Goal: Obtain resource: Download file/media

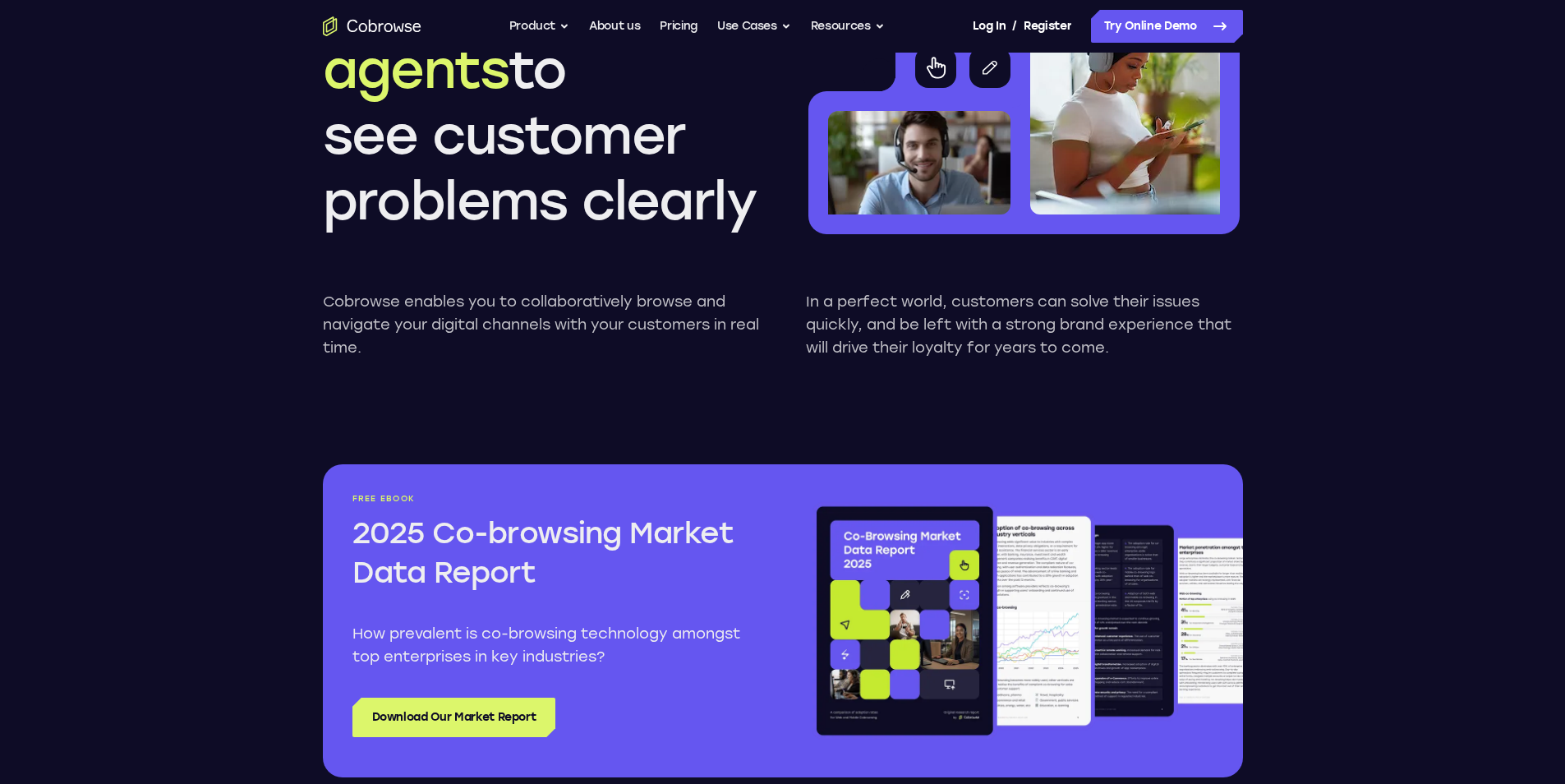
scroll to position [1561, 0]
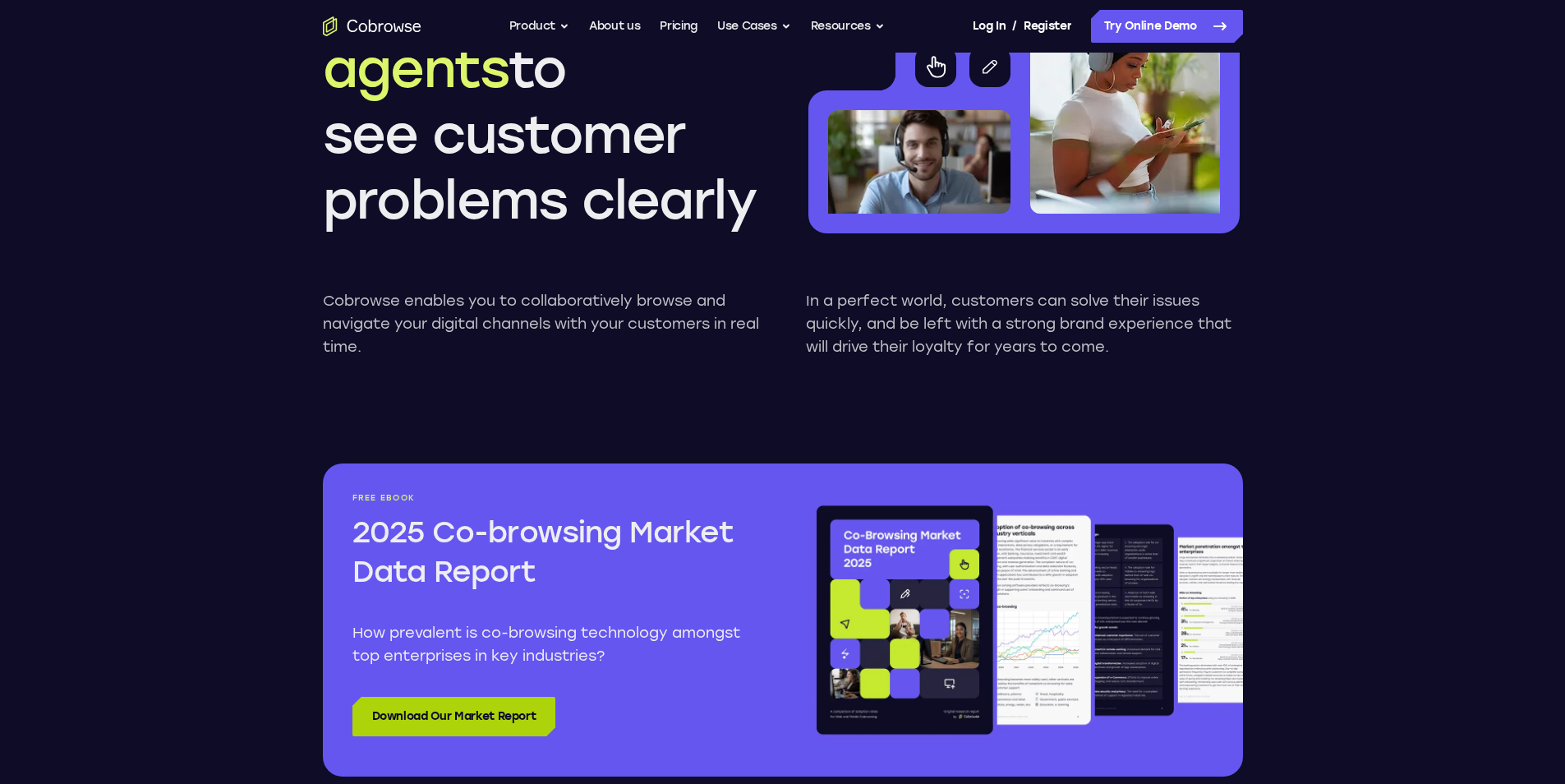
click at [544, 716] on link "Download Our Market Report" at bounding box center [454, 716] width 204 height 39
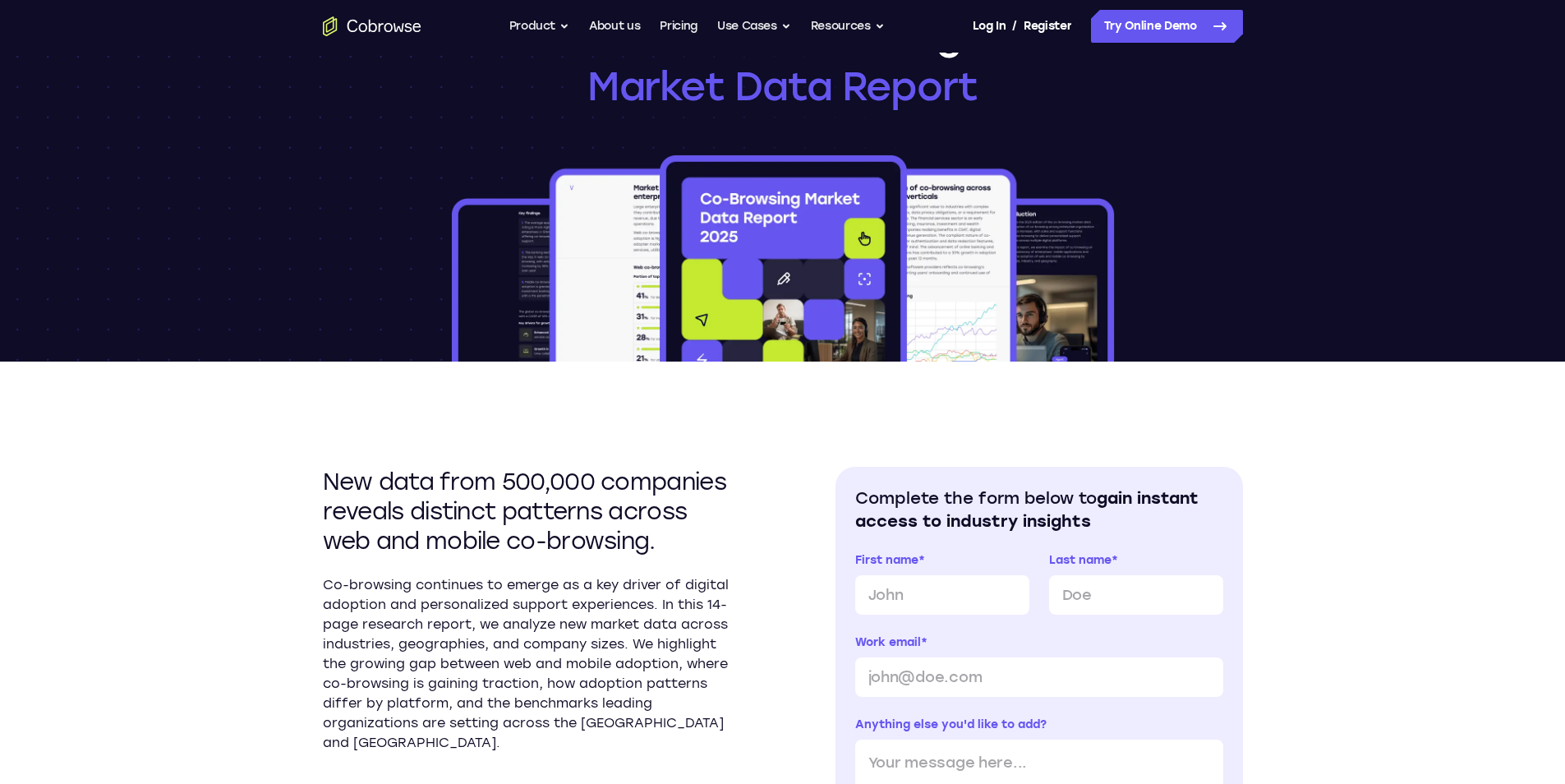
scroll to position [493, 0]
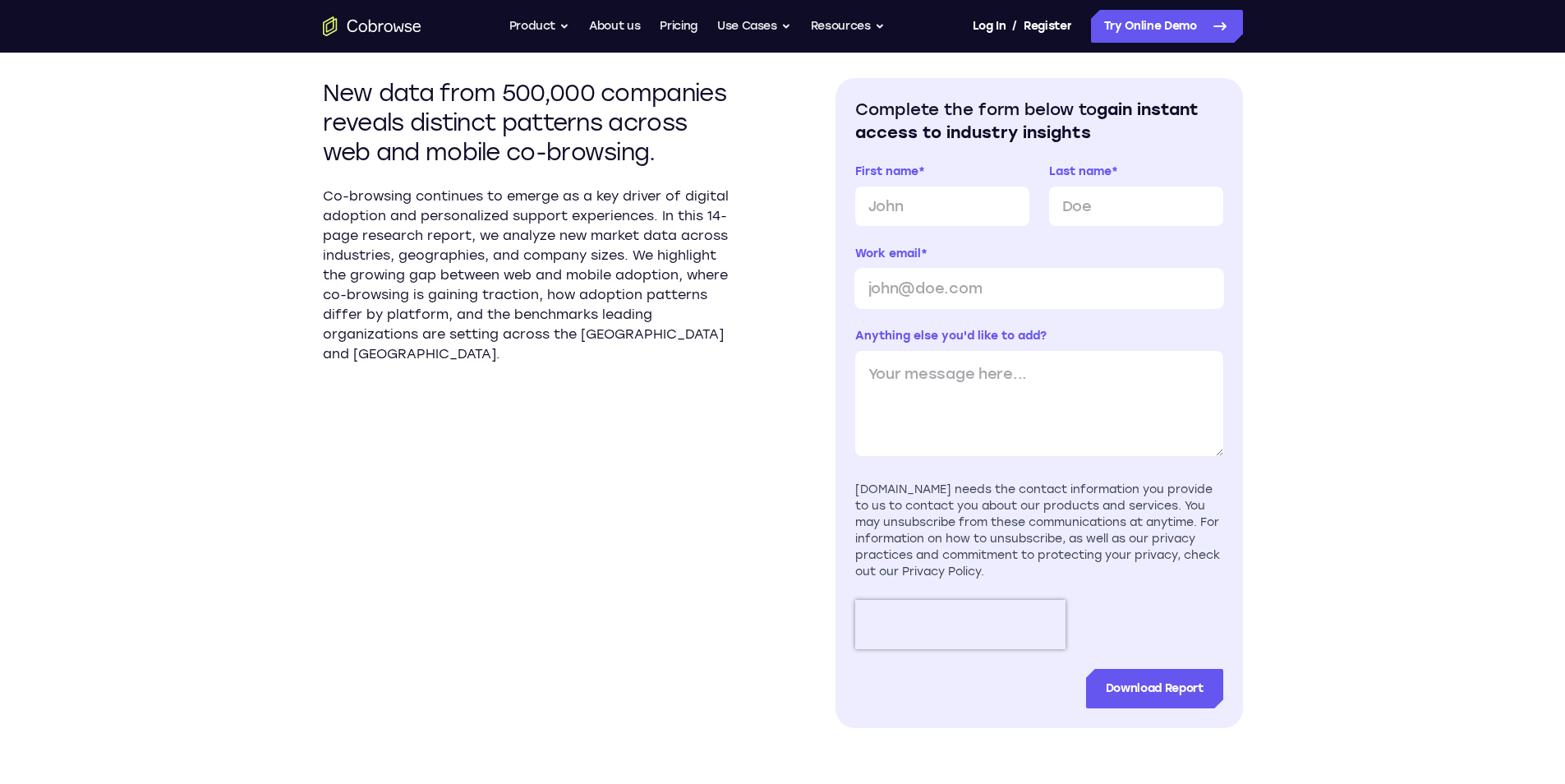
click at [1047, 284] on input "Work email *" at bounding box center [1039, 288] width 368 height 39
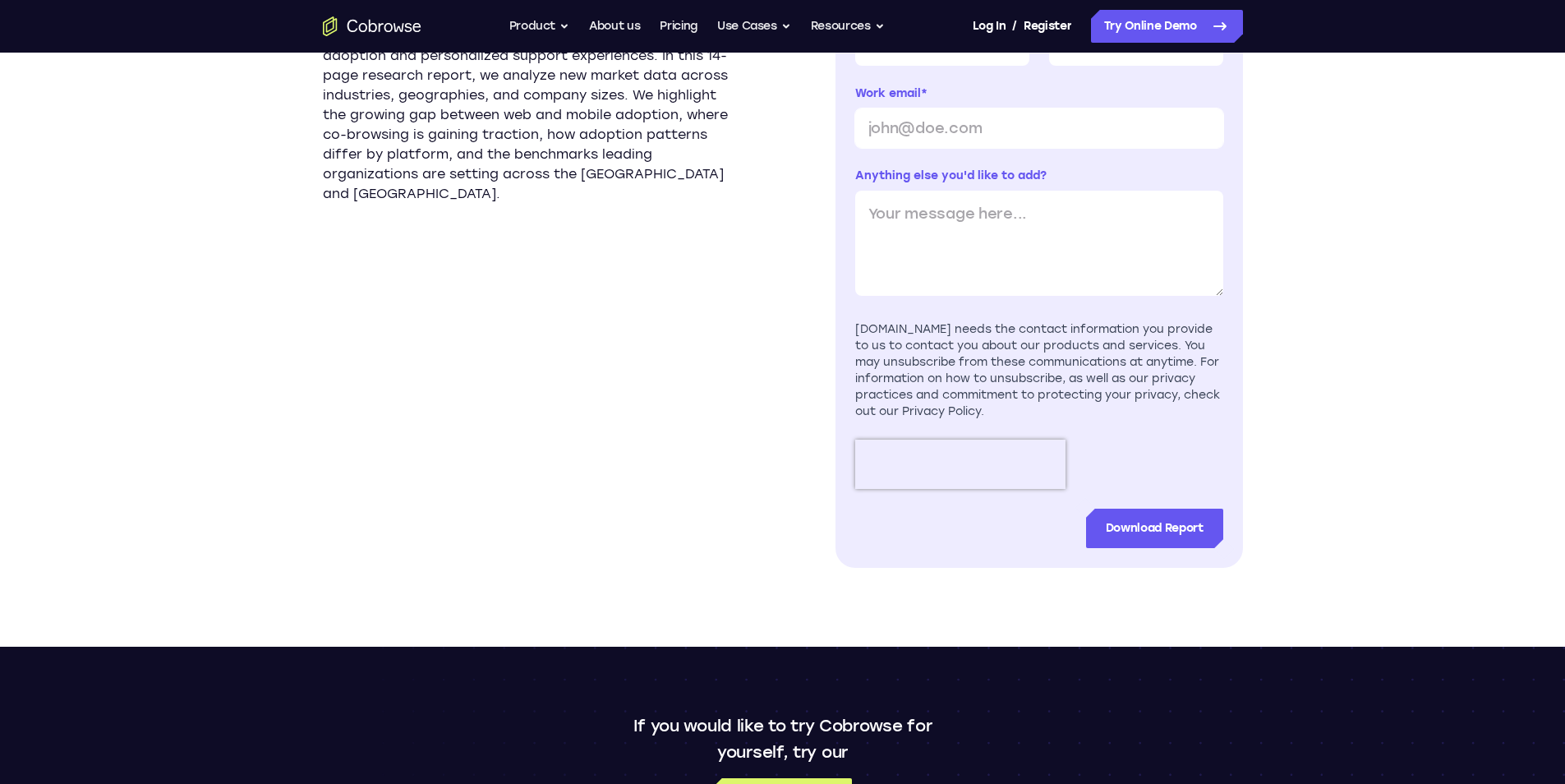
scroll to position [739, 0]
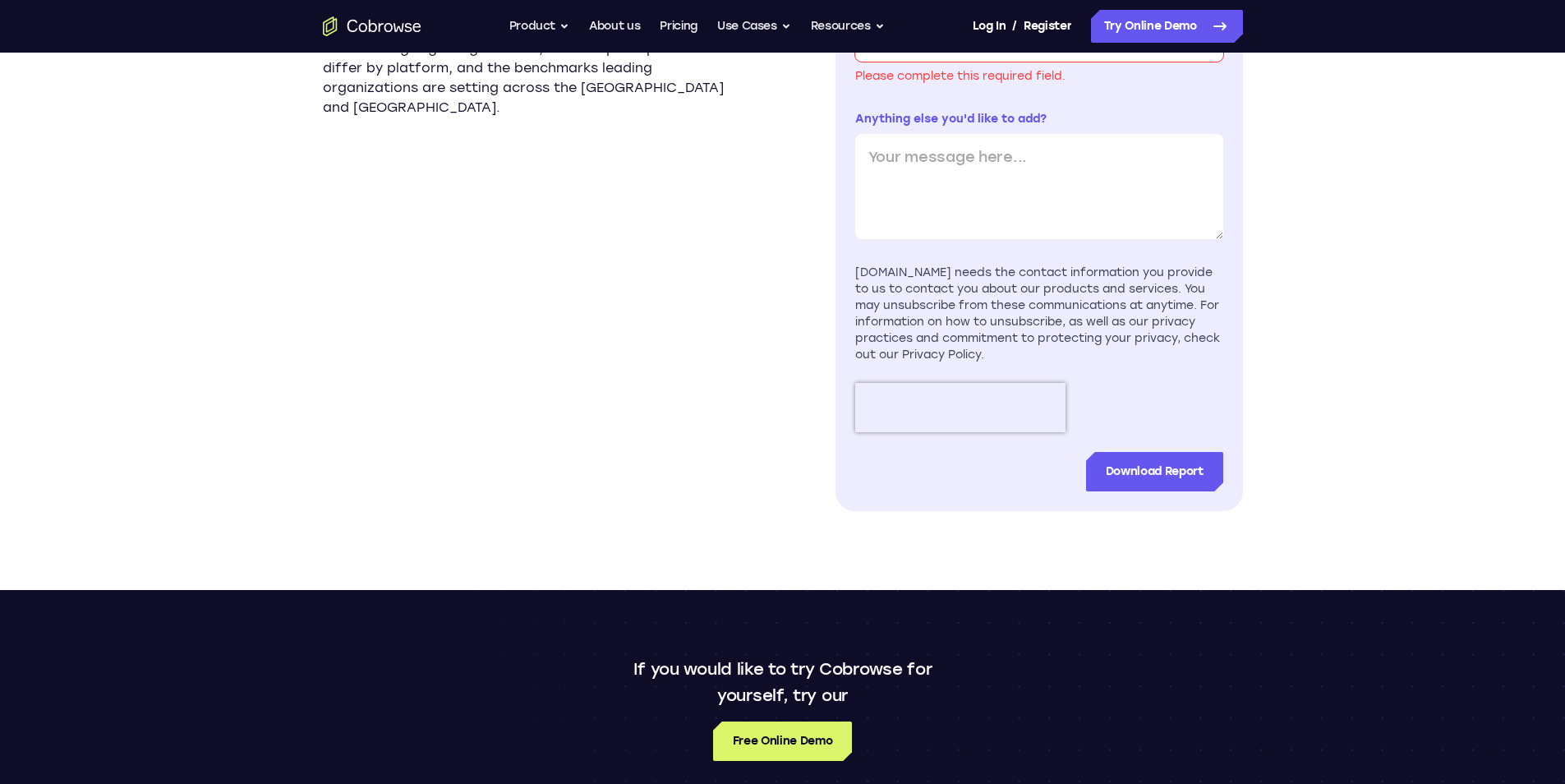
click at [967, 304] on div "Cobrowse.io needs the contact information you provide to us to contact you abou…" at bounding box center [1039, 314] width 368 height 99
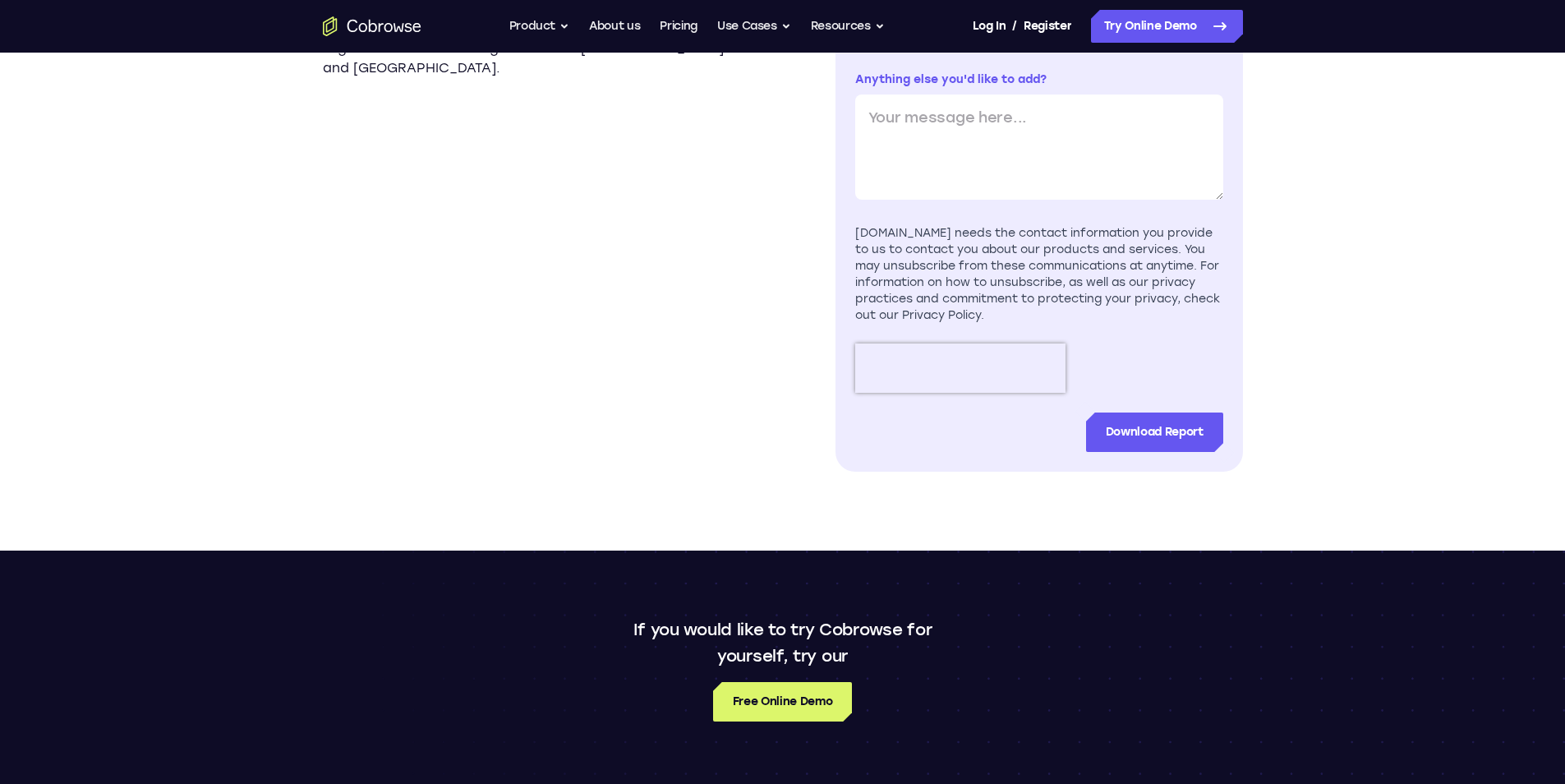
scroll to position [904, 0]
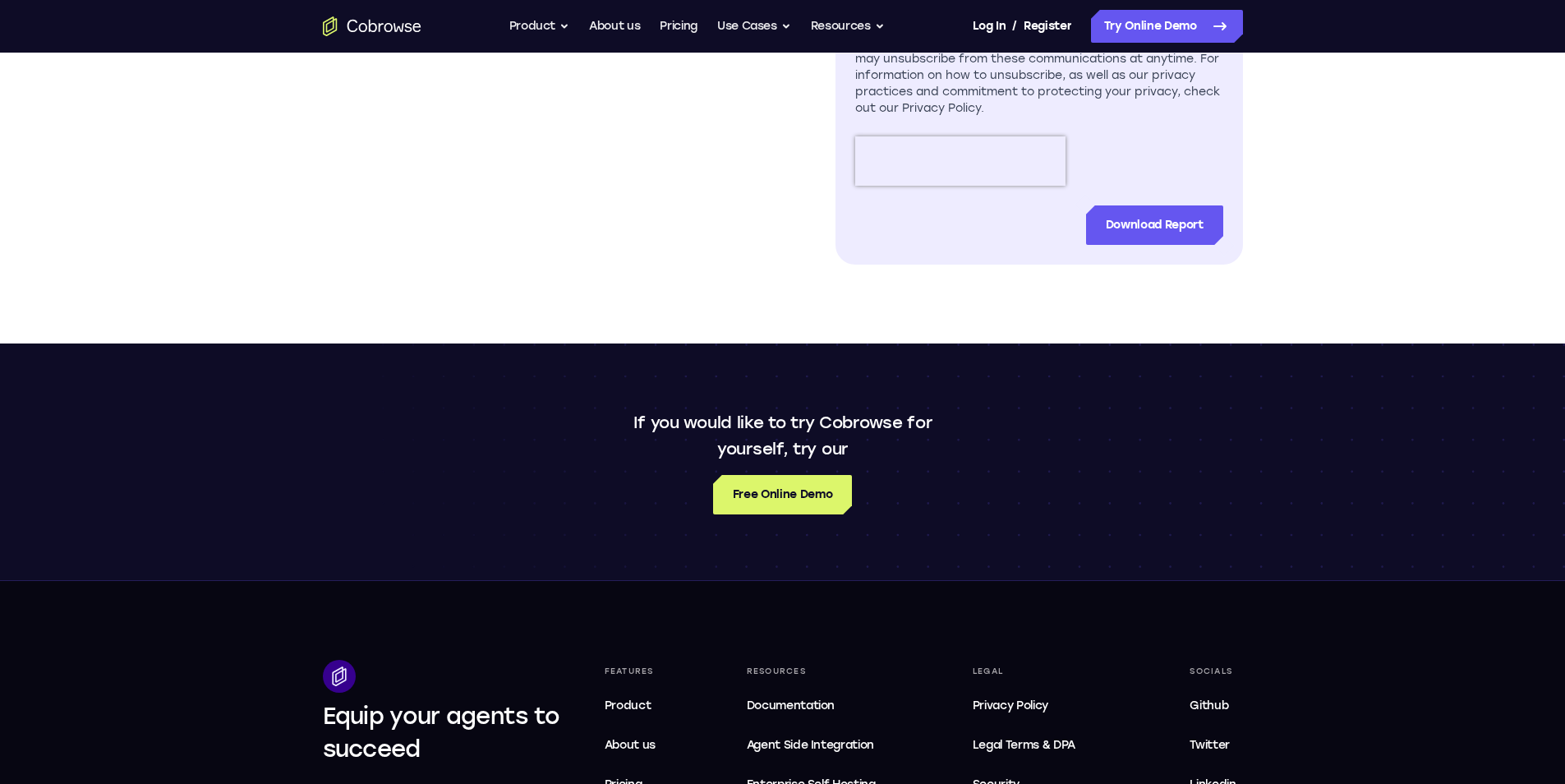
scroll to position [1150, 0]
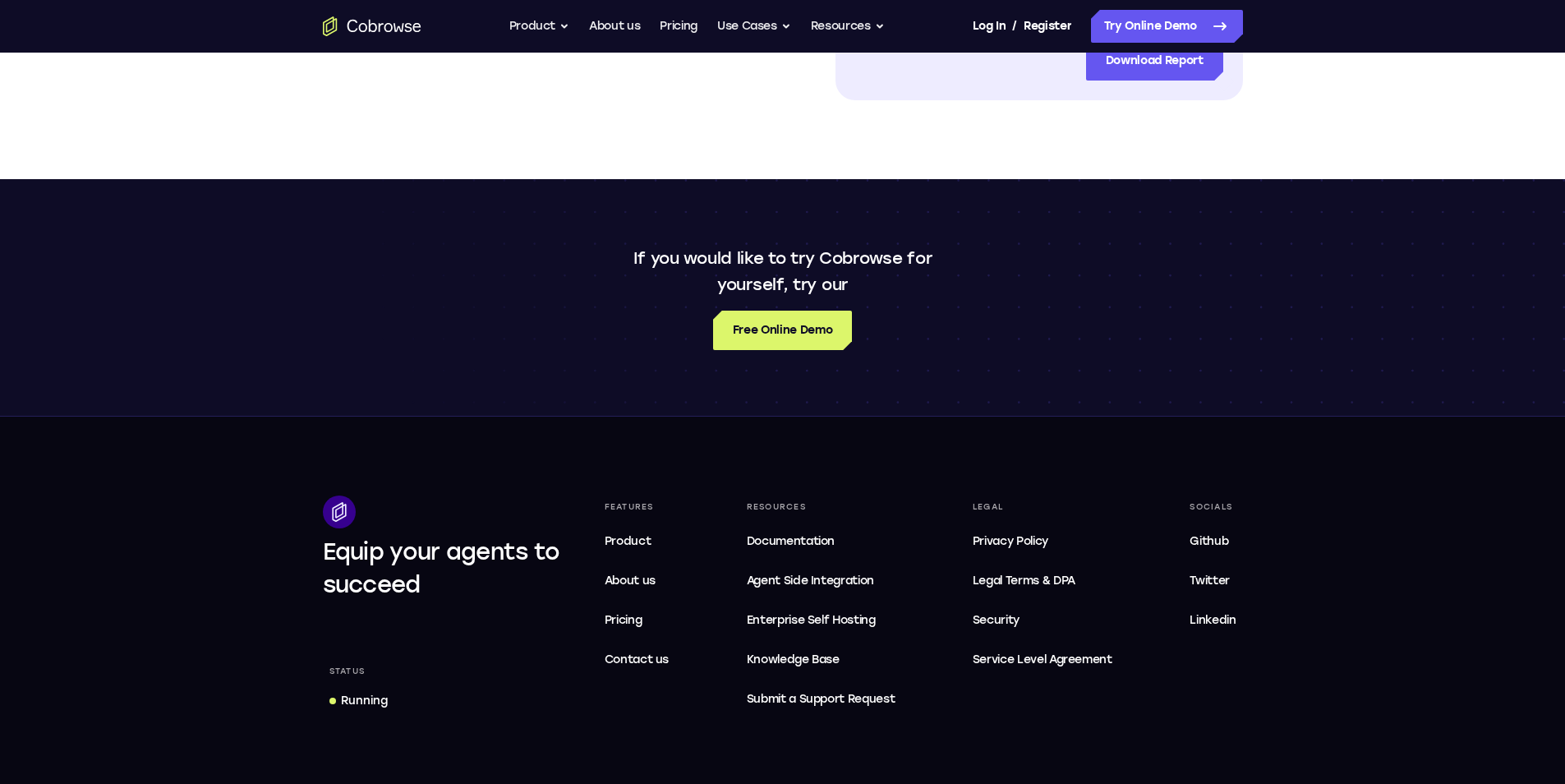
click at [1117, 215] on div "If you would like to try Cobrowse for yourself, try our Free Online Demo" at bounding box center [782, 297] width 1565 height 237
click at [740, 291] on p "If you would like to try Cobrowse for yourself, try our" at bounding box center [782, 271] width 315 height 53
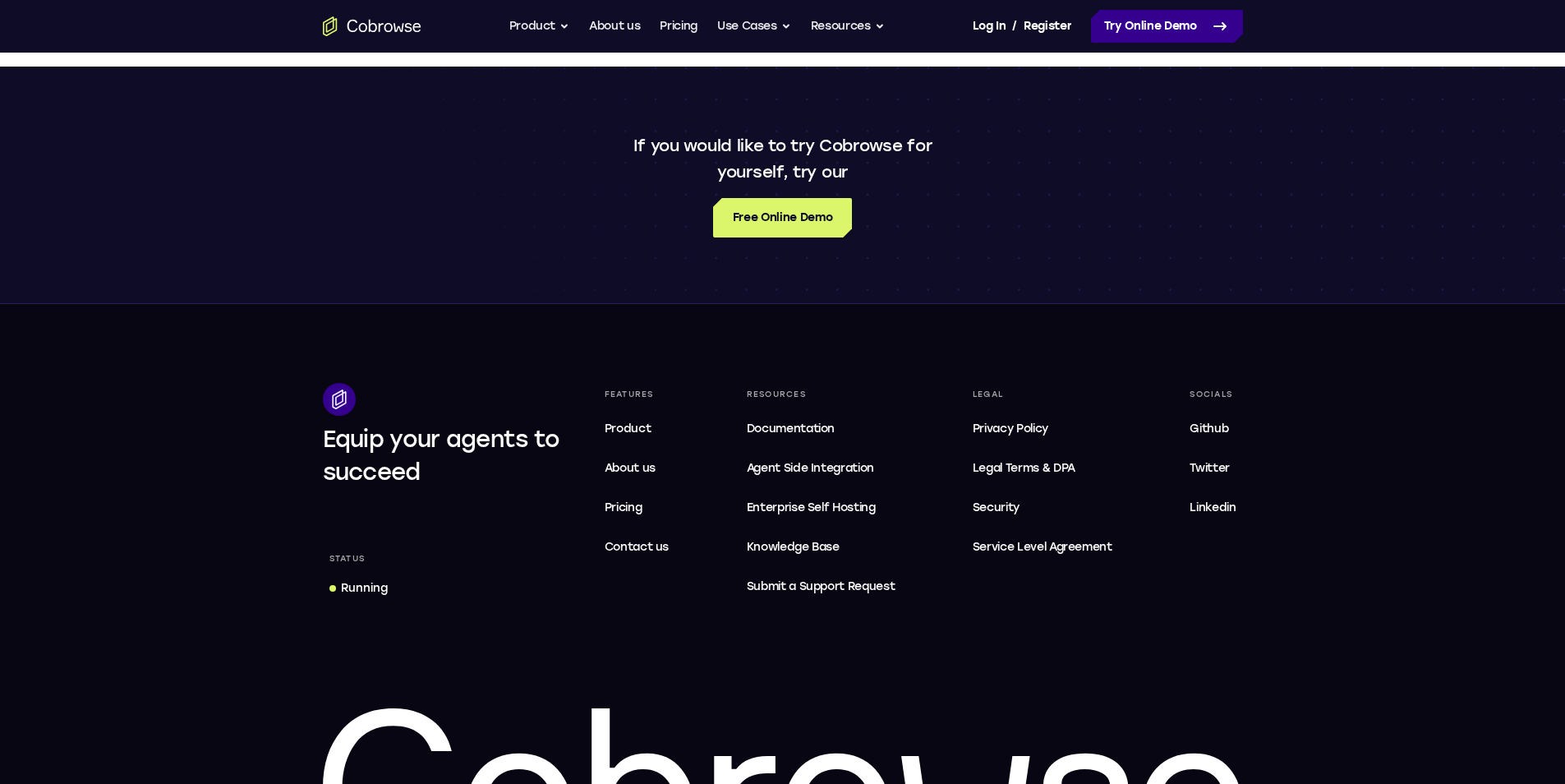
scroll to position [1315, 0]
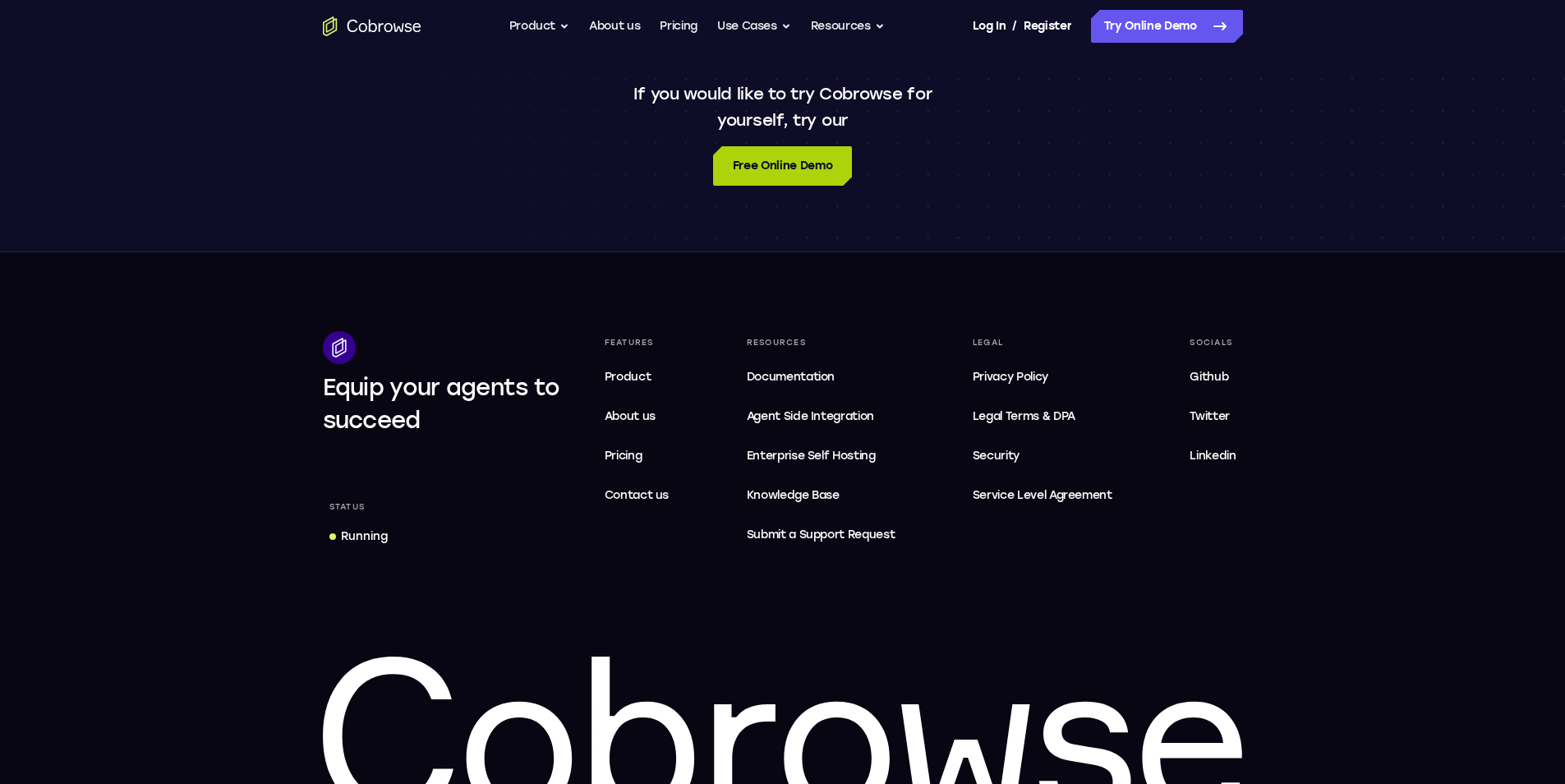
click at [780, 182] on link "Free Online Demo" at bounding box center [782, 165] width 139 height 39
